Goal: Information Seeking & Learning: Find contact information

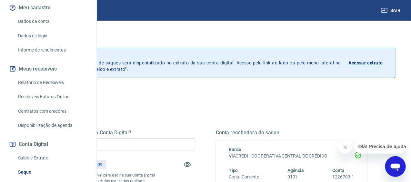
scroll to position [154, 0]
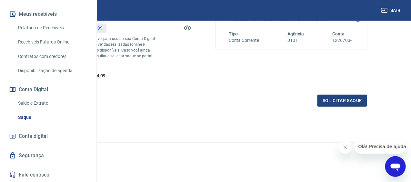
click at [38, 174] on link "Fale conosco" at bounding box center [48, 175] width 81 height 14
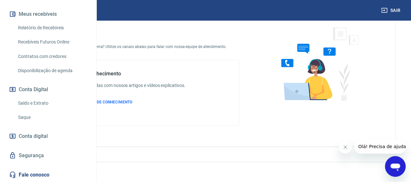
scroll to position [35, 0]
click at [132, 103] on span "ACESSAR BASE DE CONHECIMENTO" at bounding box center [100, 102] width 64 height 5
